Goal: Task Accomplishment & Management: Use online tool/utility

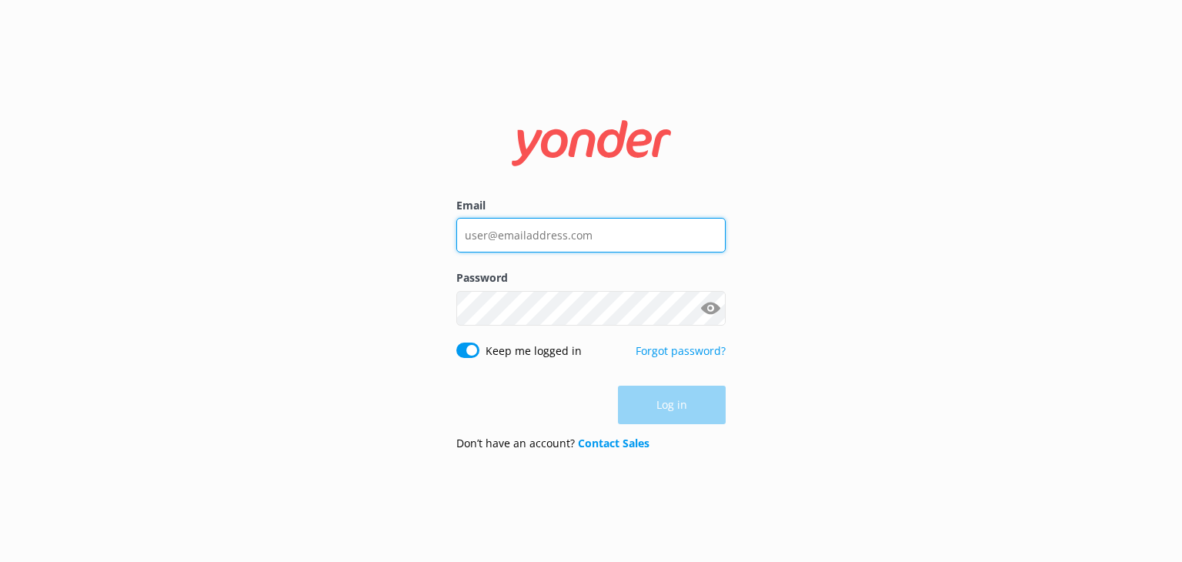
type input "[PERSON_NAME][EMAIL_ADDRESS][DOMAIN_NAME]"
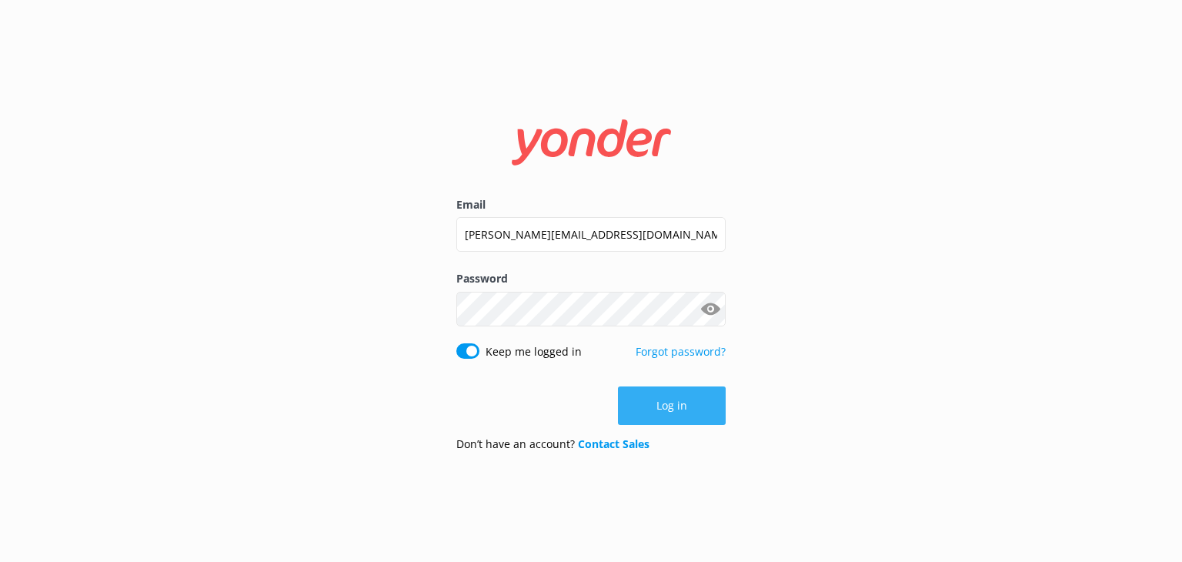
click at [675, 407] on div "Log in" at bounding box center [590, 405] width 269 height 38
click at [686, 415] on button "Log in" at bounding box center [672, 405] width 108 height 38
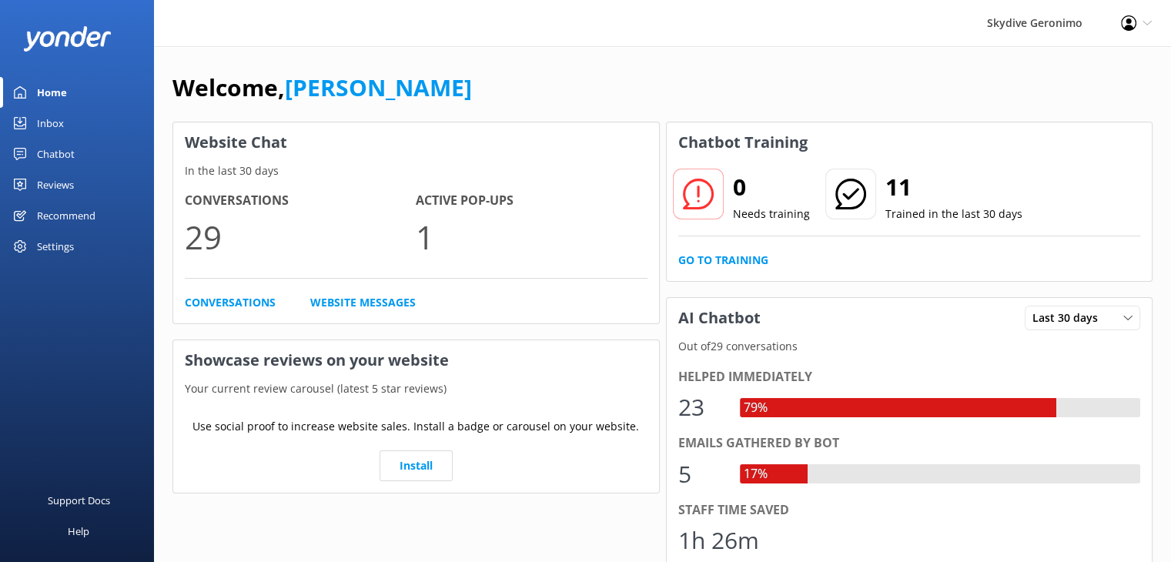
click at [53, 155] on div "Chatbot" at bounding box center [56, 154] width 38 height 31
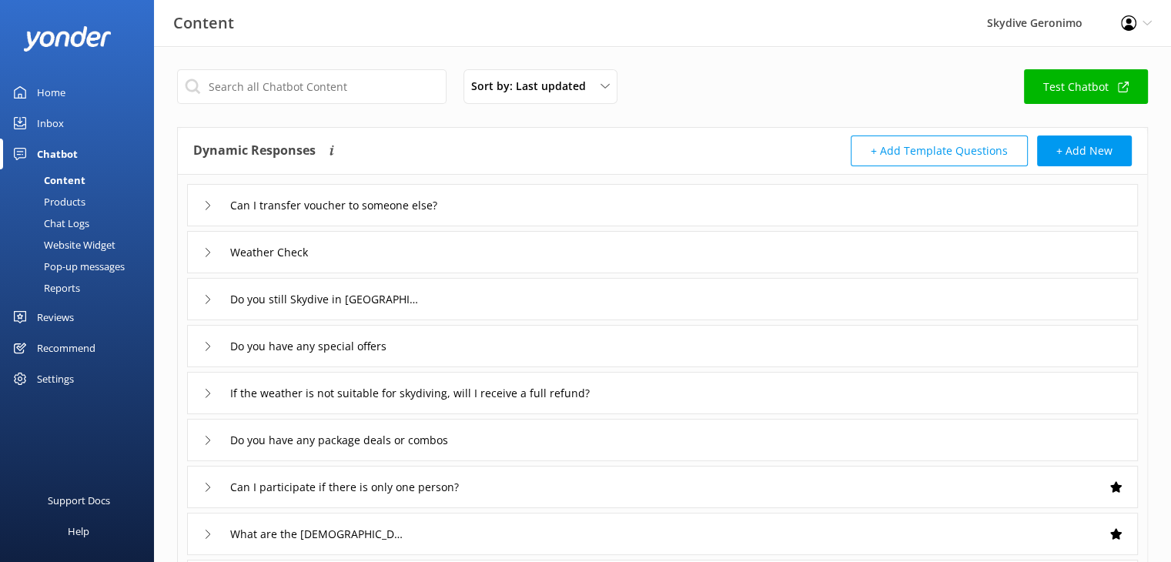
click at [67, 230] on div "Chat Logs" at bounding box center [49, 223] width 80 height 22
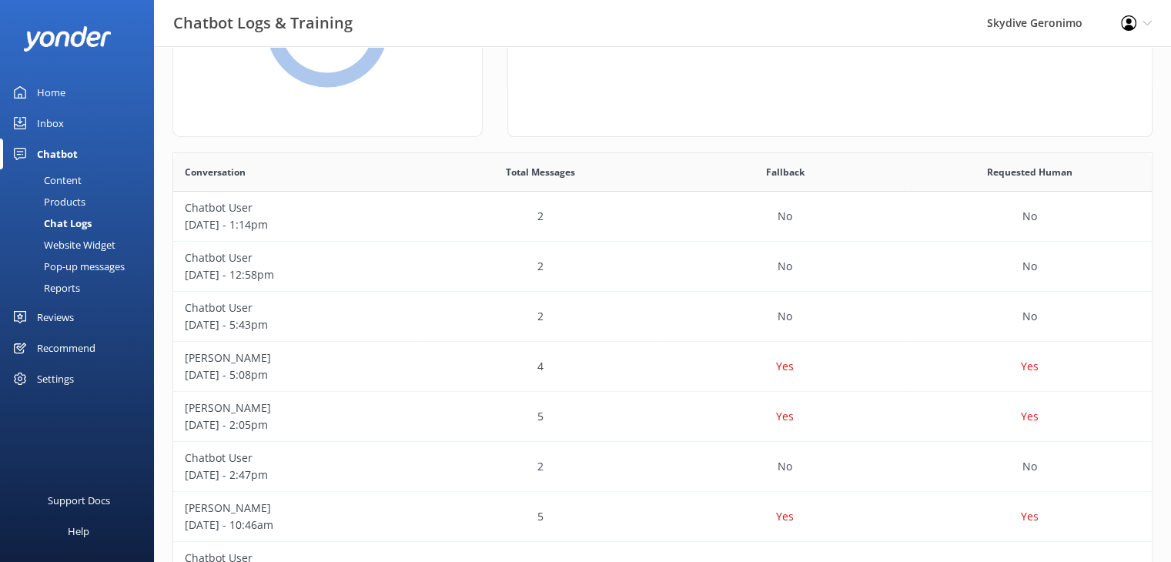
scroll to position [208, 0]
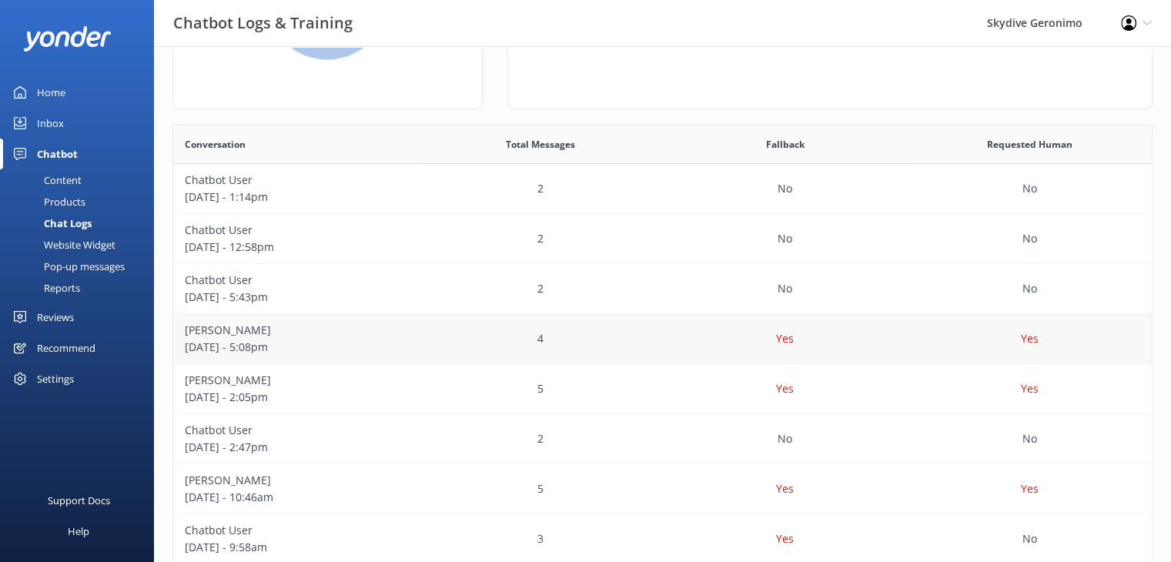
click at [406, 323] on div "[PERSON_NAME] [DATE] - 5:08pm" at bounding box center [295, 339] width 245 height 50
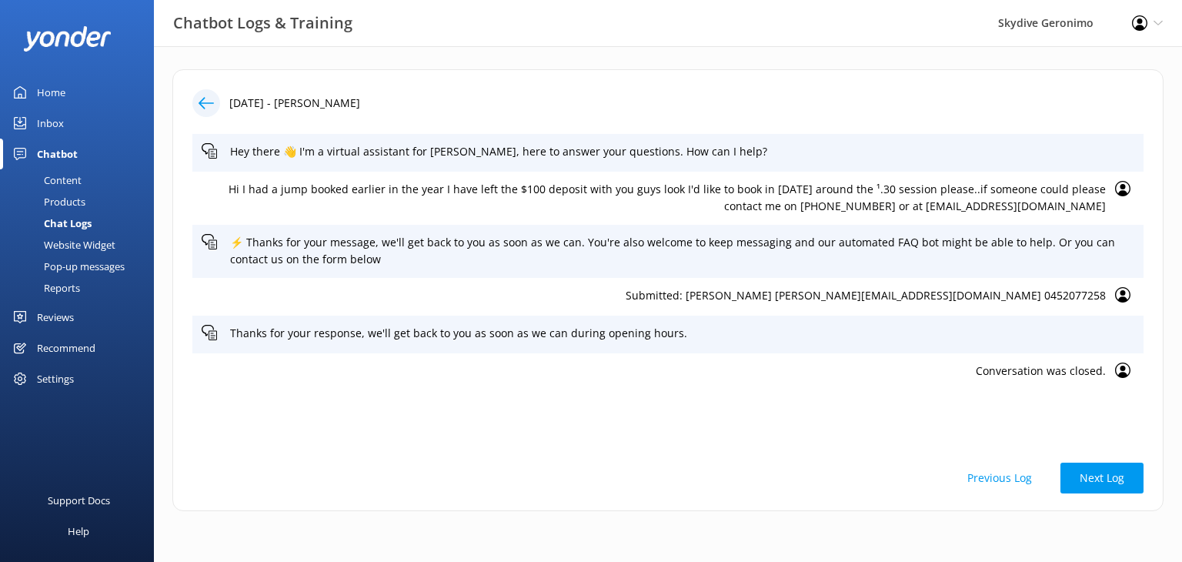
click at [203, 103] on use at bounding box center [206, 103] width 15 height 12
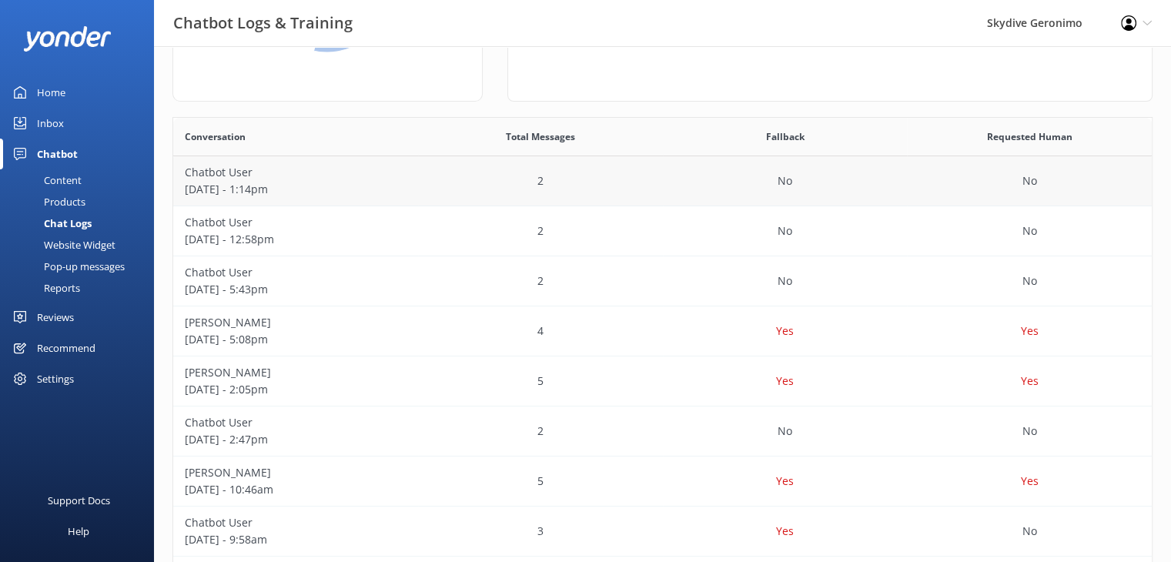
scroll to position [240, 0]
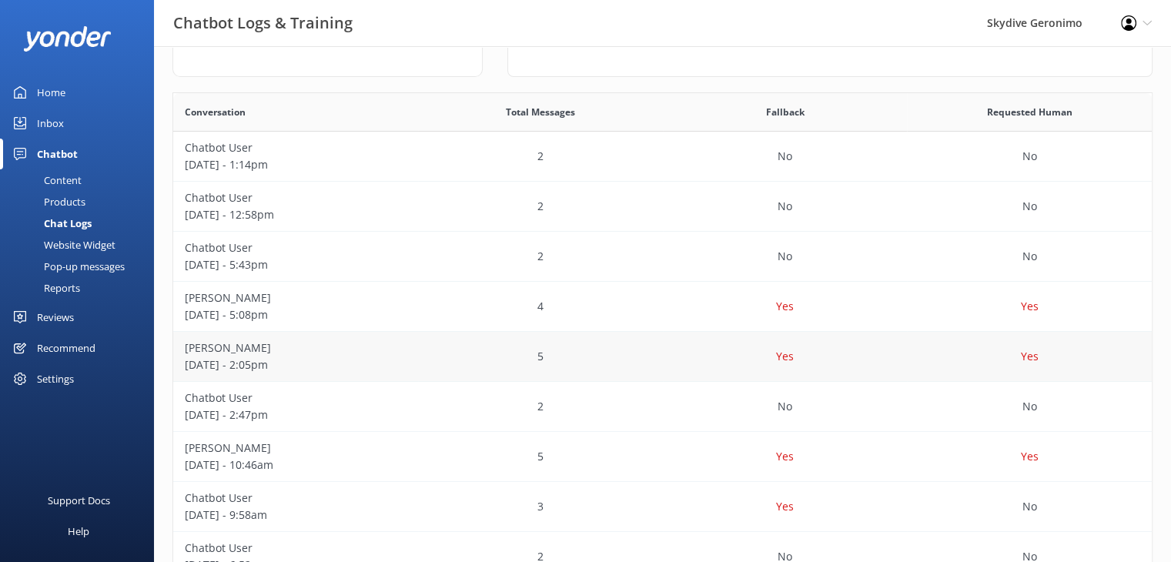
click at [357, 361] on p "[DATE] - 2:05pm" at bounding box center [296, 364] width 222 height 17
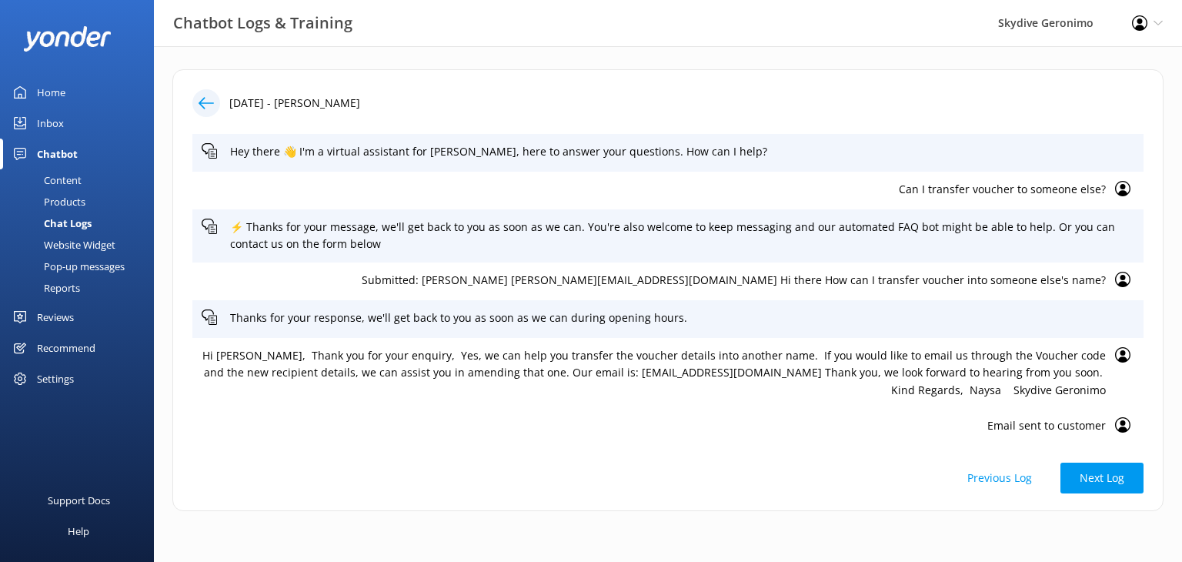
scroll to position [38, 0]
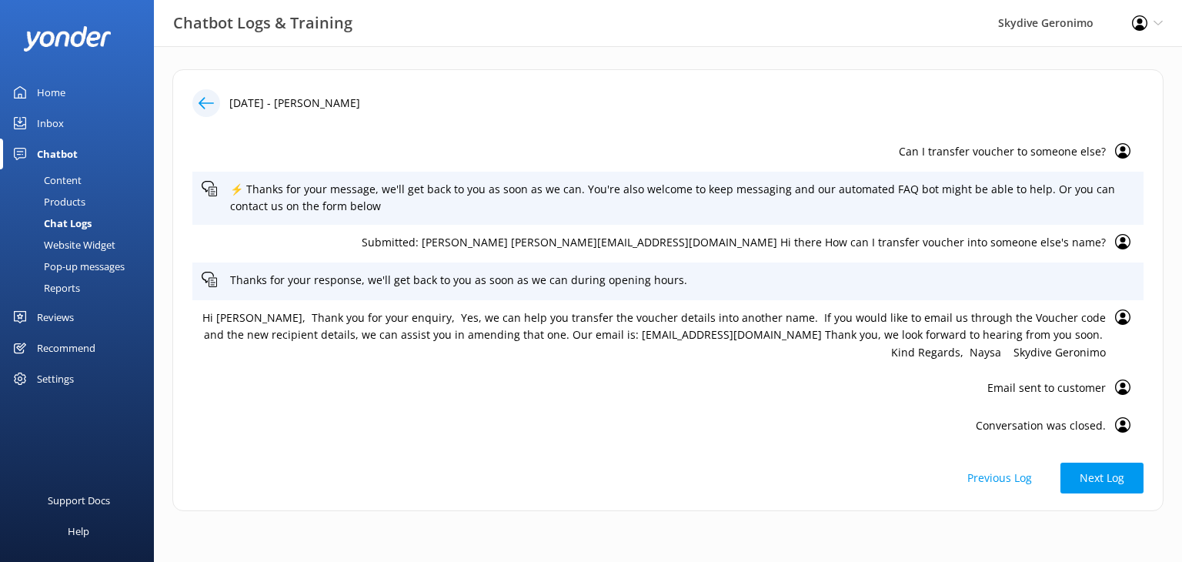
click at [203, 104] on icon at bounding box center [206, 102] width 15 height 15
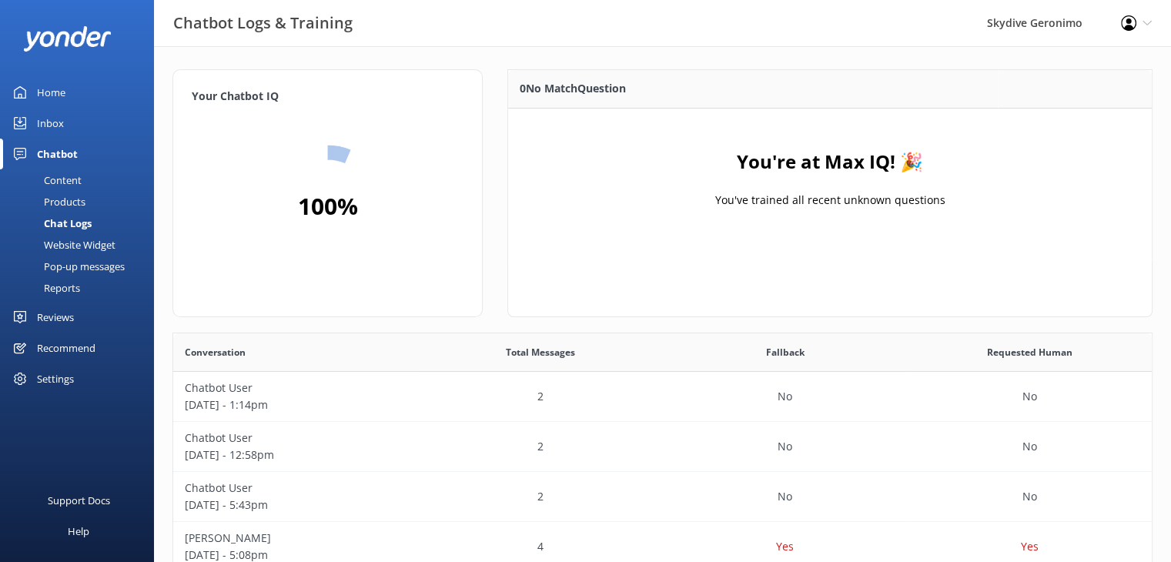
scroll to position [320, 0]
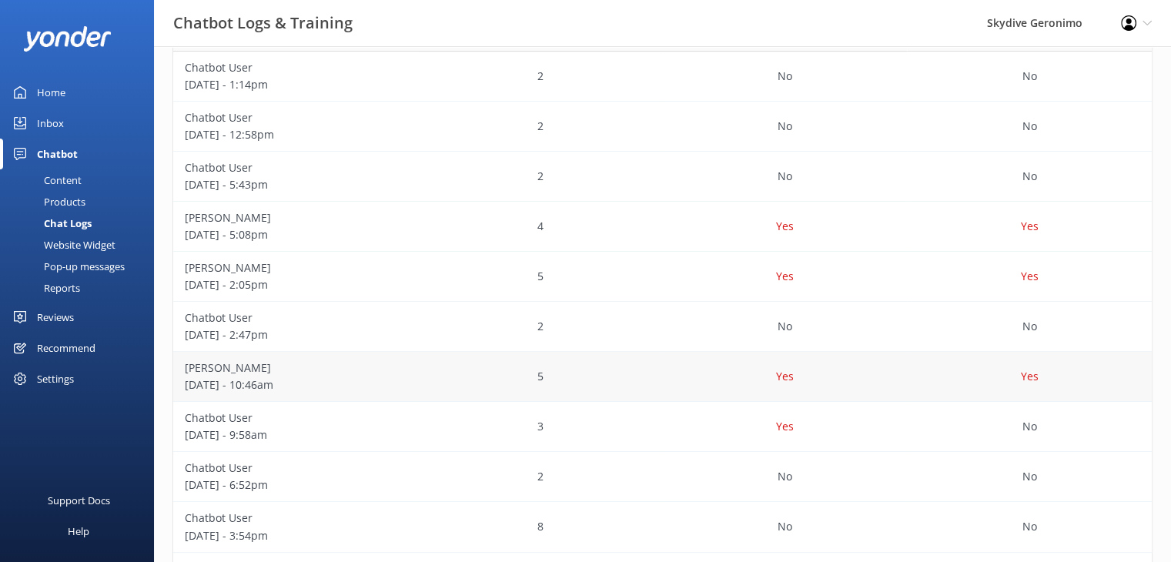
click at [460, 389] on div "5" at bounding box center [540, 377] width 245 height 50
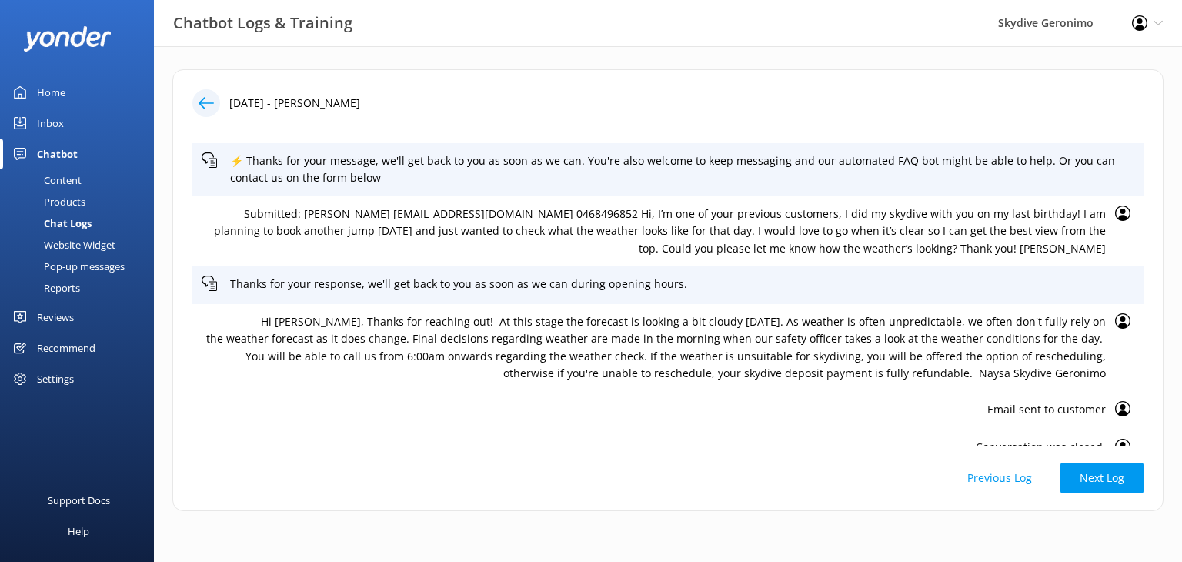
scroll to position [87, 0]
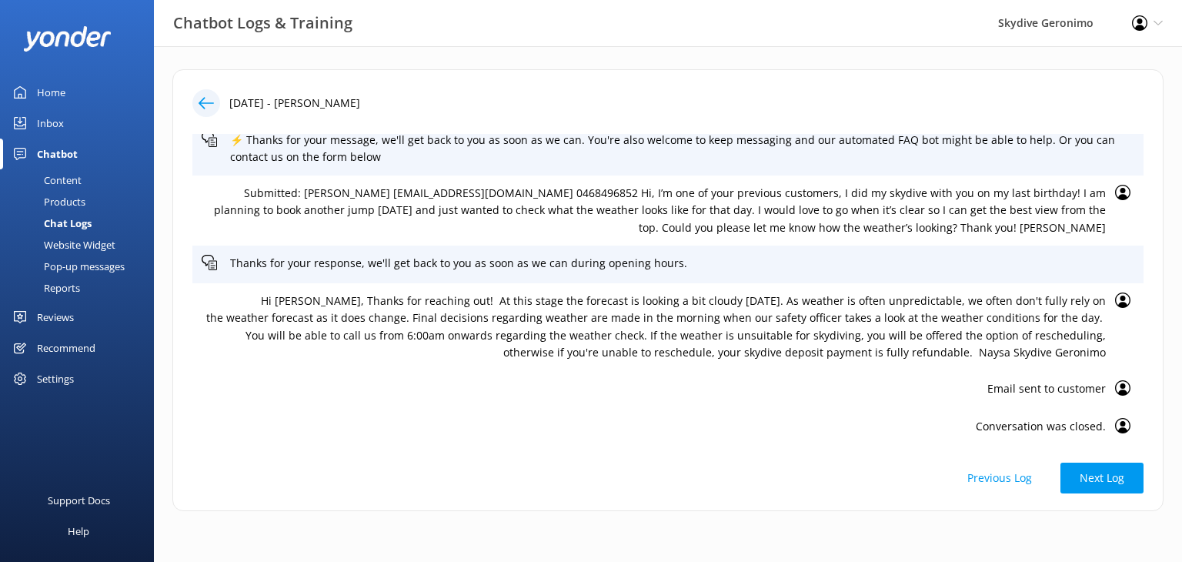
click at [46, 121] on div "Inbox" at bounding box center [50, 123] width 27 height 31
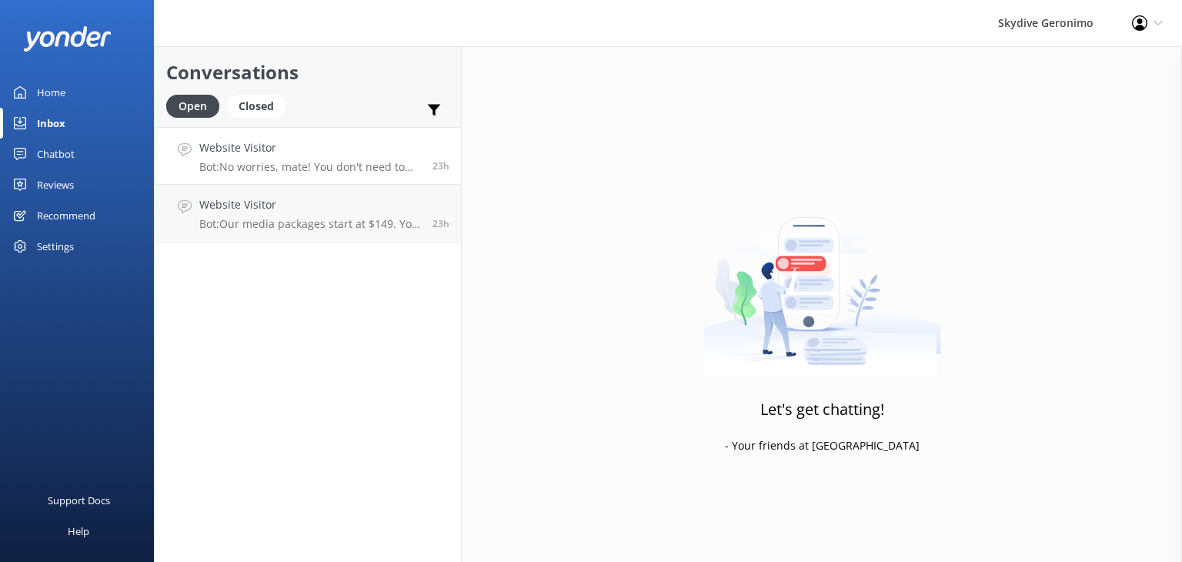
click at [339, 174] on link "Website Visitor Bot: No worries, mate! You don't need to bring your passport or…" at bounding box center [308, 156] width 306 height 58
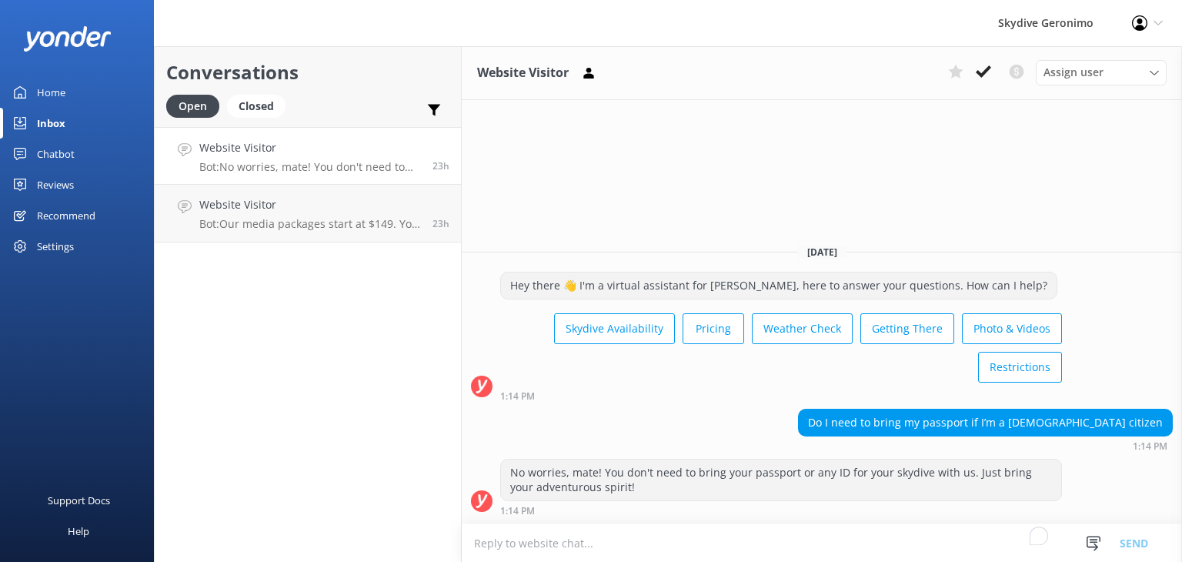
click at [330, 161] on p "Bot: No worries, mate! You don't need to bring your passport or any ID for your…" at bounding box center [310, 167] width 222 height 14
click at [318, 226] on p "Bot: Our media packages start at $149. You can add a photo and video package du…" at bounding box center [310, 224] width 222 height 14
click at [262, 105] on div "Closed" at bounding box center [256, 106] width 59 height 23
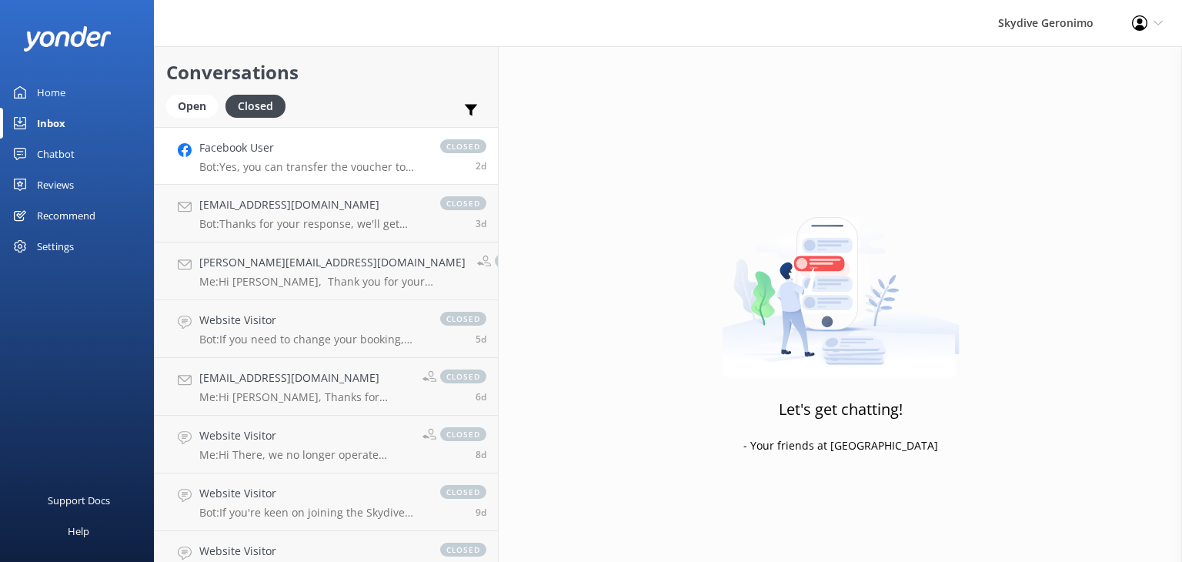
click at [307, 161] on p "Bot: Yes, you can transfer the voucher to someone else. Please email [EMAIL_ADD…" at bounding box center [312, 167] width 226 height 14
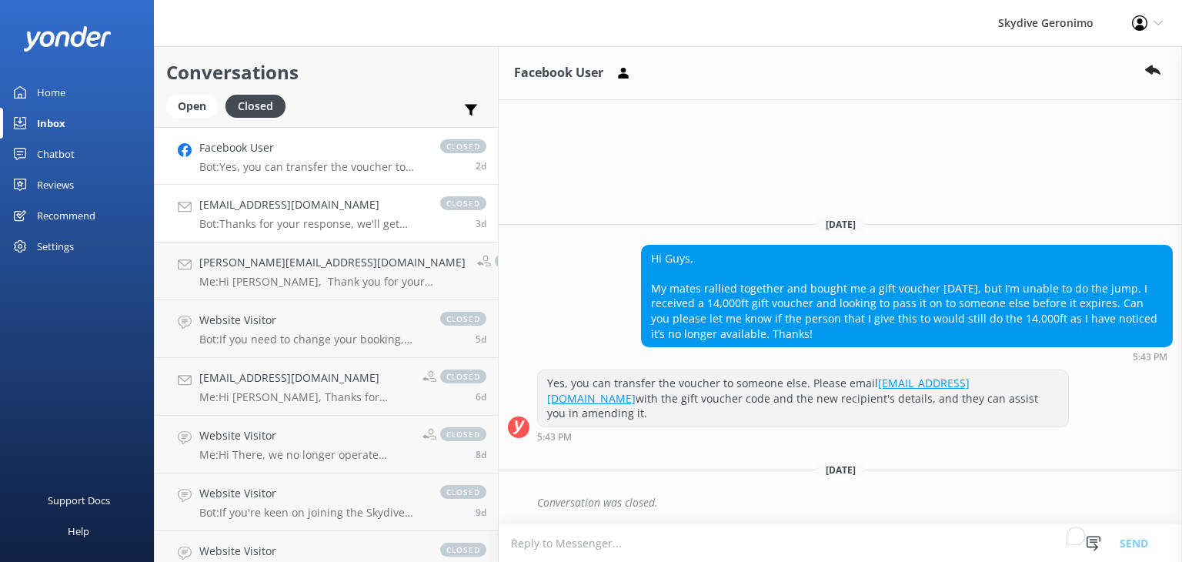
click at [302, 215] on div "[PERSON_NAME][EMAIL_ADDRESS][DOMAIN_NAME] Bot: Thanks for your response, we'll …" at bounding box center [312, 213] width 226 height 34
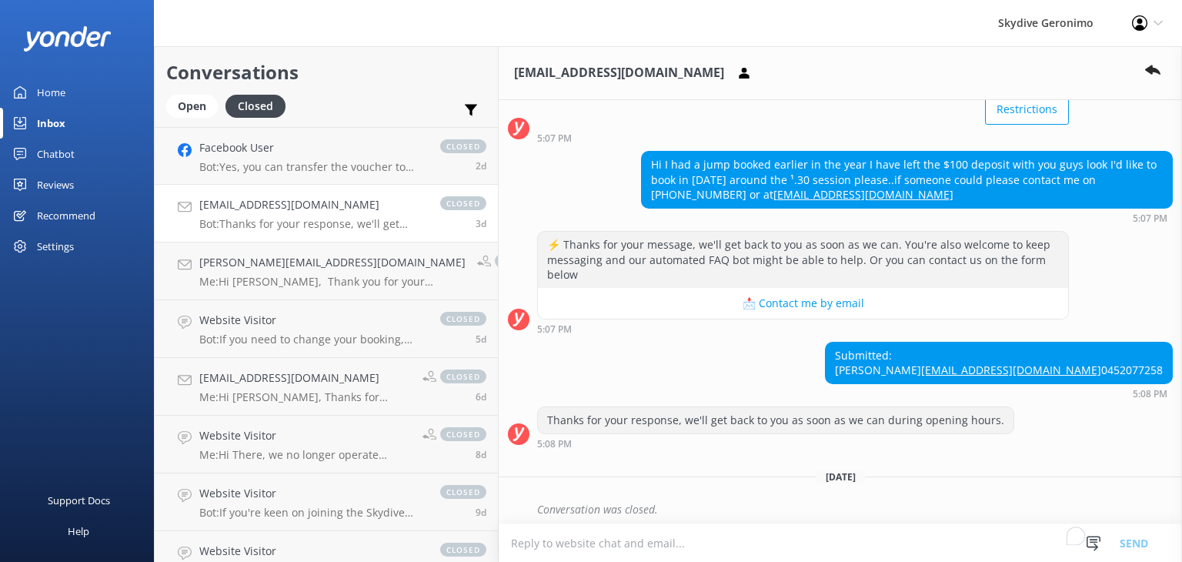
scroll to position [146, 0]
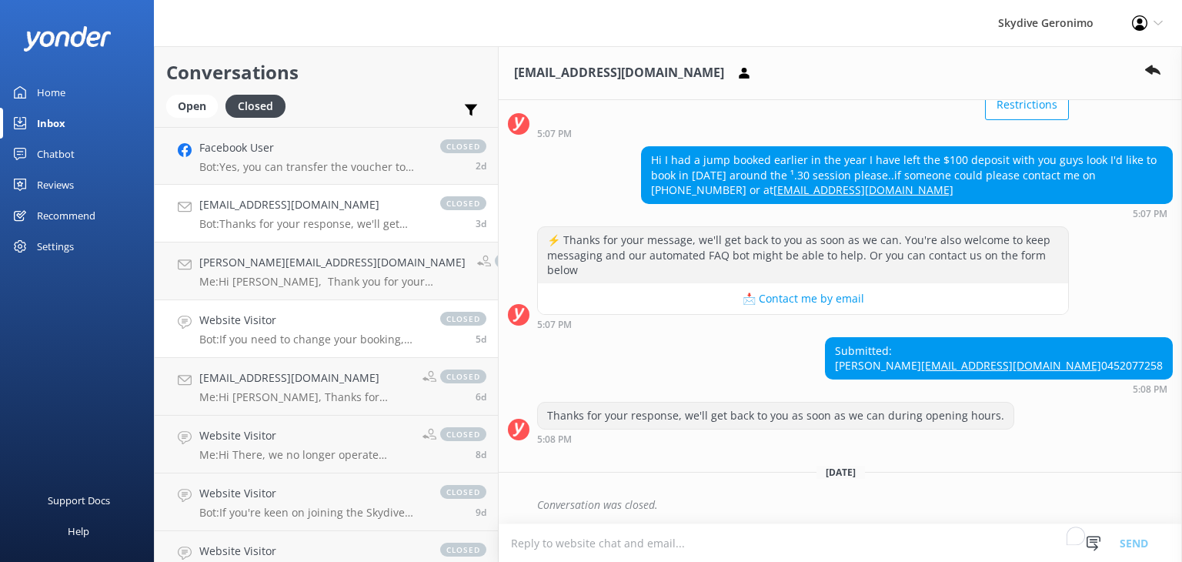
click at [323, 327] on h4 "Website Visitor" at bounding box center [312, 320] width 226 height 17
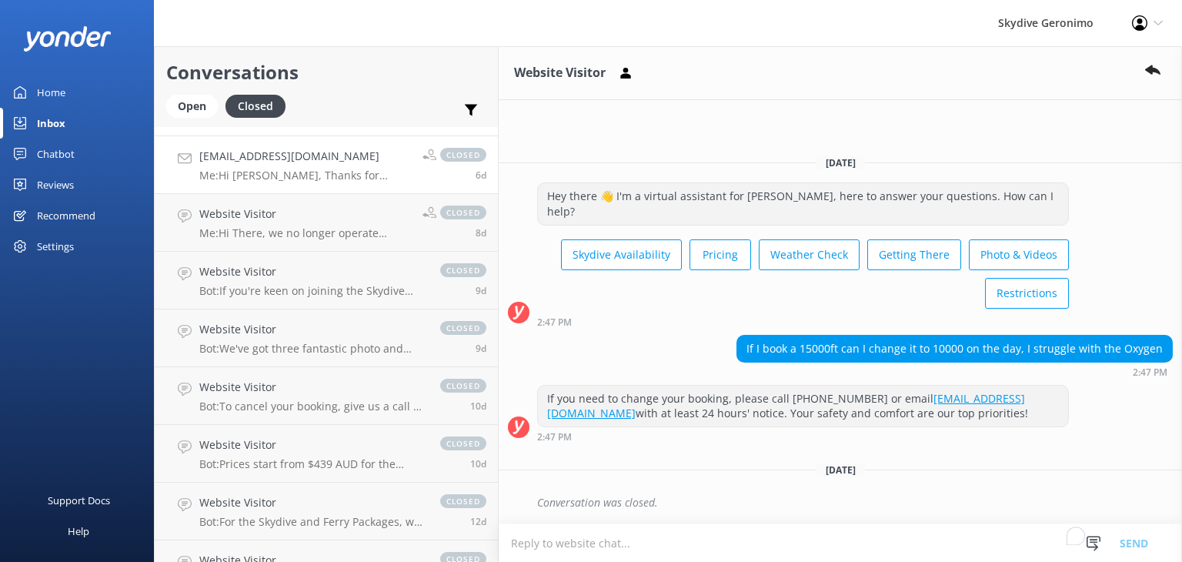
scroll to position [231, 0]
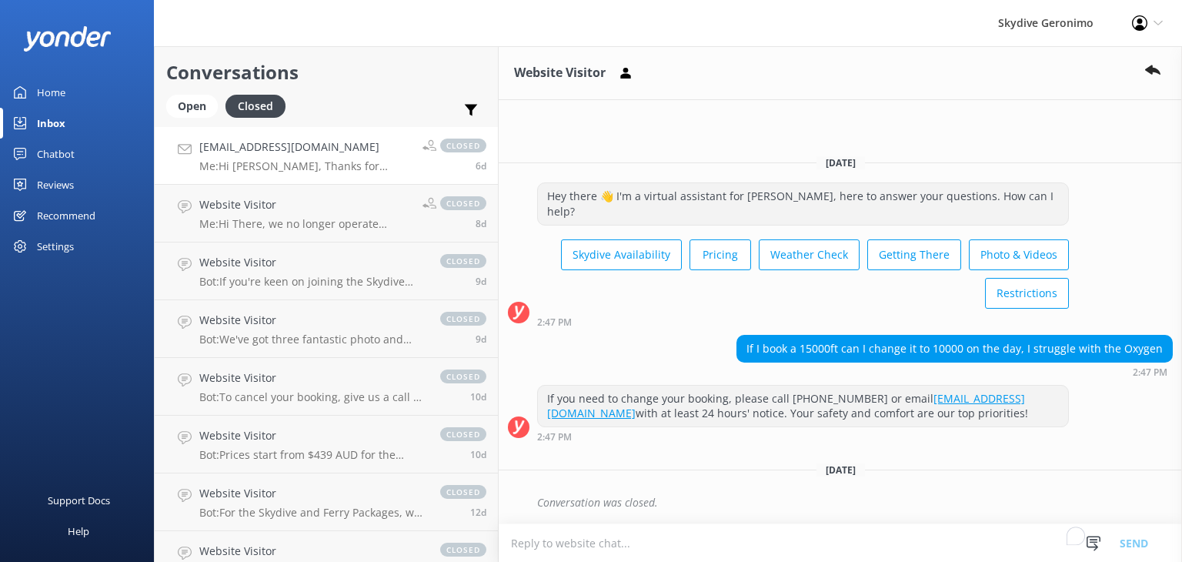
click at [258, 395] on p "Bot: To cancel your booking, give us a call at [PHONE_NUMBER] or shoot an email…" at bounding box center [312, 397] width 226 height 14
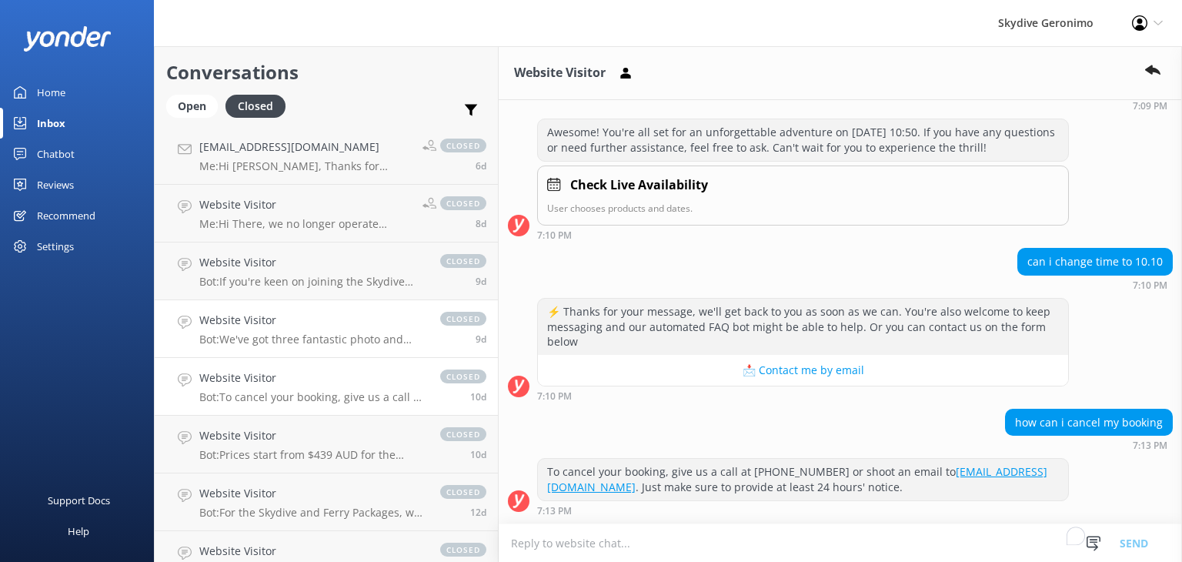
scroll to position [1367, 0]
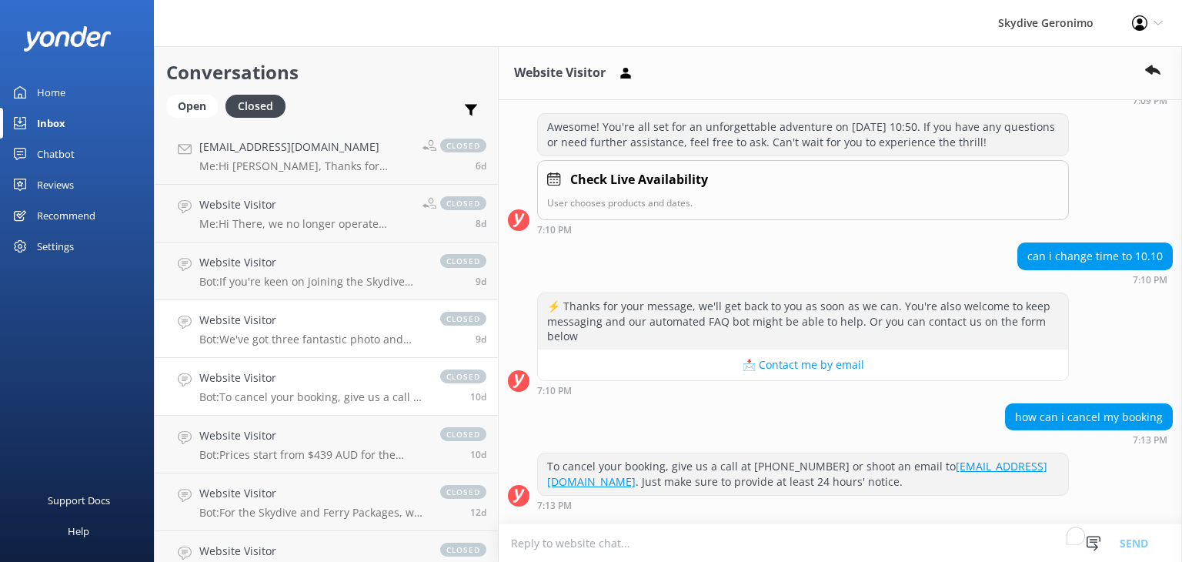
click at [309, 337] on p "Bot: We've got three fantastic photo and video packages to capture your skydive…" at bounding box center [312, 340] width 226 height 14
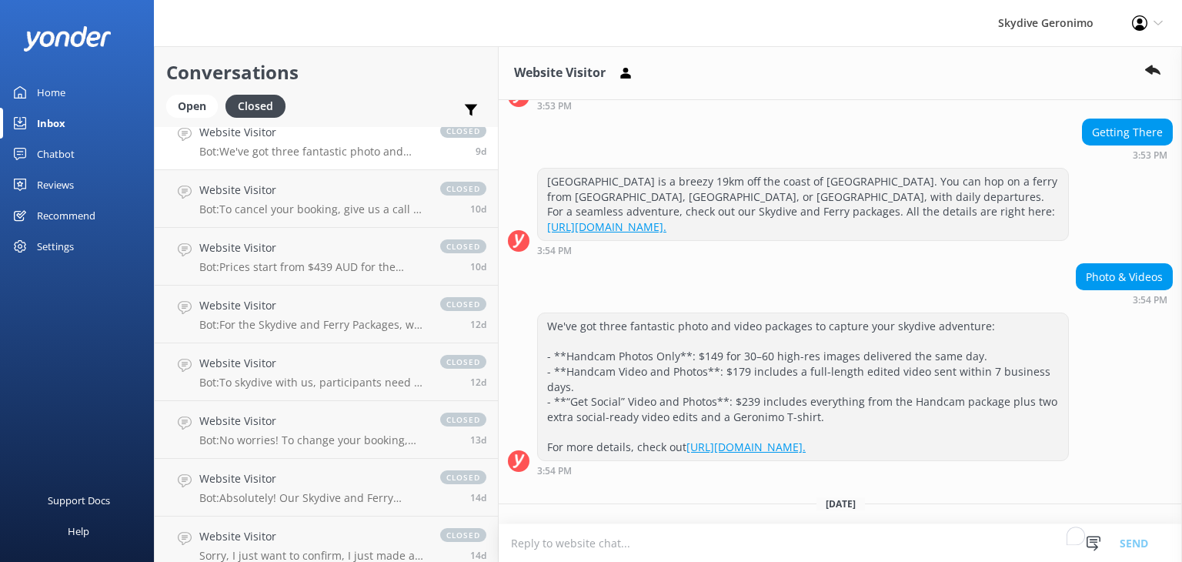
scroll to position [419, 0]
click at [289, 387] on p "Bot: To skydive with us, participants need to be at least [DEMOGRAPHIC_DATA]. S…" at bounding box center [312, 383] width 226 height 14
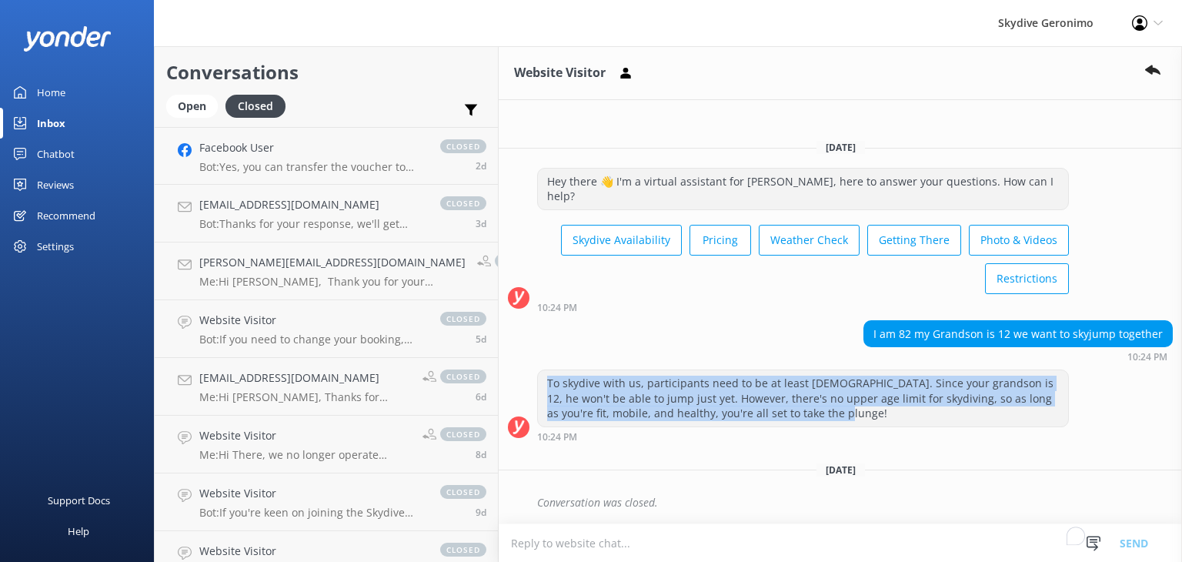
drag, startPoint x: 726, startPoint y: 418, endPoint x: 505, endPoint y: 375, distance: 225.1
click at [538, 375] on div "To skydive with us, participants need to be at least [DEMOGRAPHIC_DATA]. Since …" at bounding box center [803, 398] width 530 height 56
click at [555, 395] on div "To skydive with us, participants need to be at least [DEMOGRAPHIC_DATA]. Since …" at bounding box center [803, 398] width 530 height 56
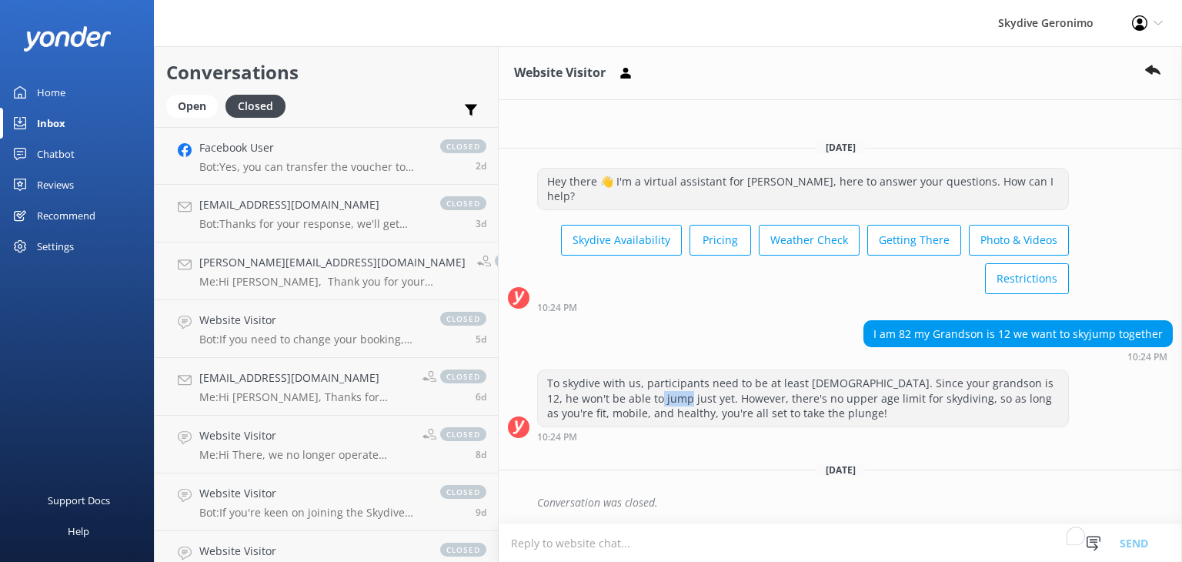
click at [555, 395] on div "To skydive with us, participants need to be at least [DEMOGRAPHIC_DATA]. Since …" at bounding box center [803, 398] width 530 height 56
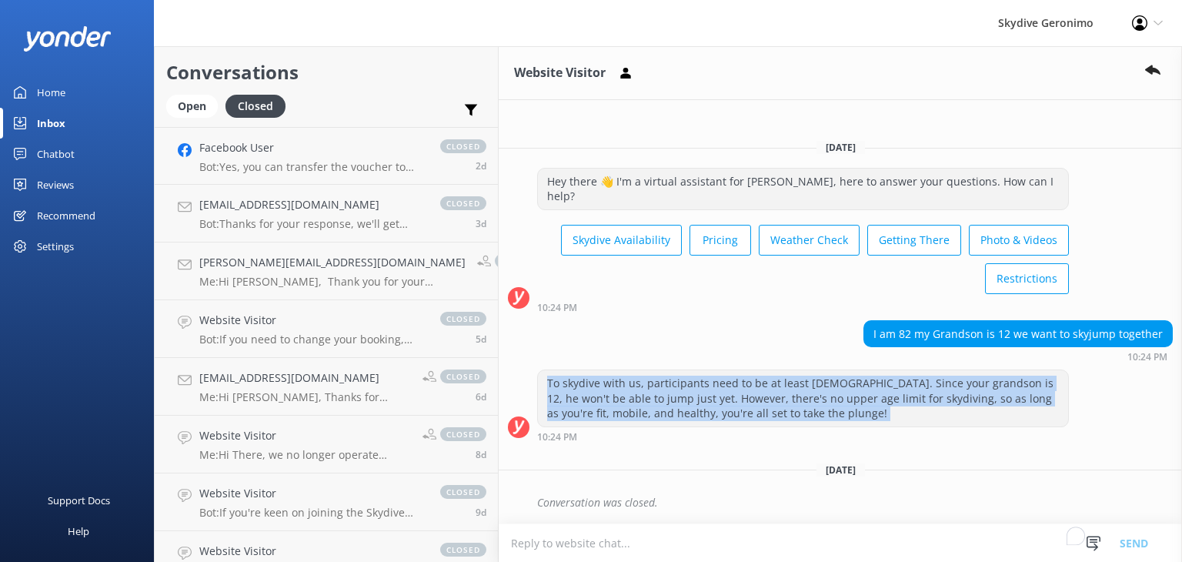
click at [555, 395] on div "To skydive with us, participants need to be at least [DEMOGRAPHIC_DATA]. Since …" at bounding box center [803, 398] width 530 height 56
click at [601, 398] on div "To skydive with us, participants need to be at least [DEMOGRAPHIC_DATA]. Since …" at bounding box center [803, 398] width 530 height 56
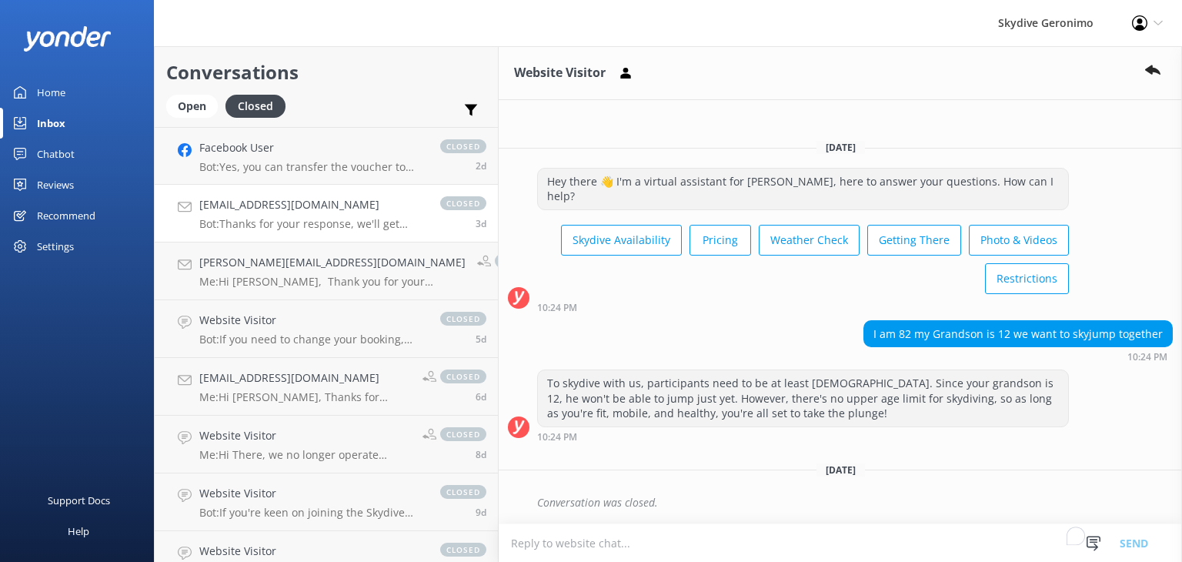
click at [317, 219] on p "Bot: Thanks for your response, we'll get back to you as soon as we can during o…" at bounding box center [312, 224] width 226 height 14
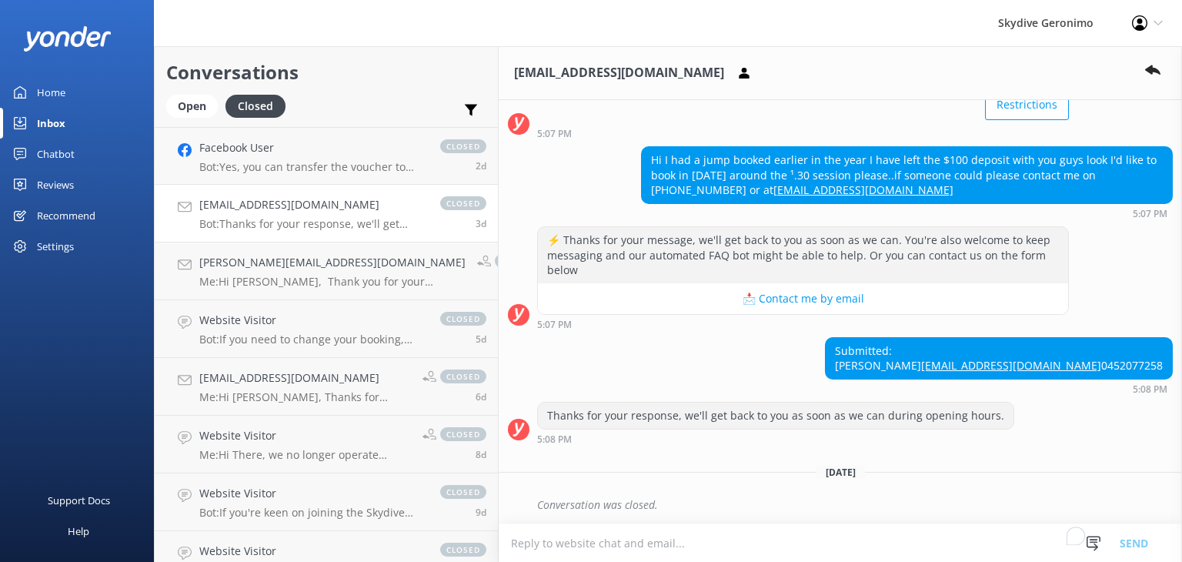
click at [52, 149] on div "Chatbot" at bounding box center [56, 154] width 38 height 31
